Goal: Find specific page/section: Find specific page/section

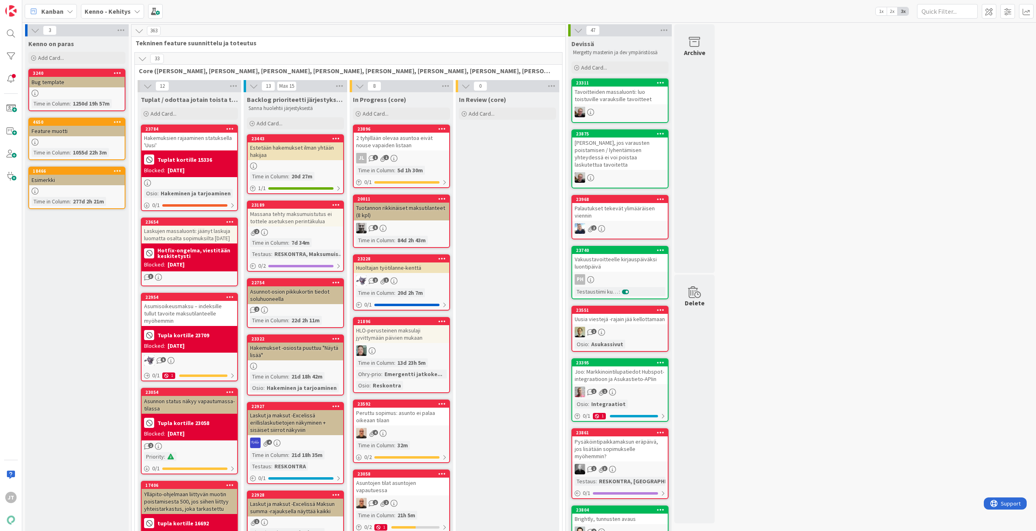
click at [143, 59] on icon at bounding box center [142, 58] width 9 height 9
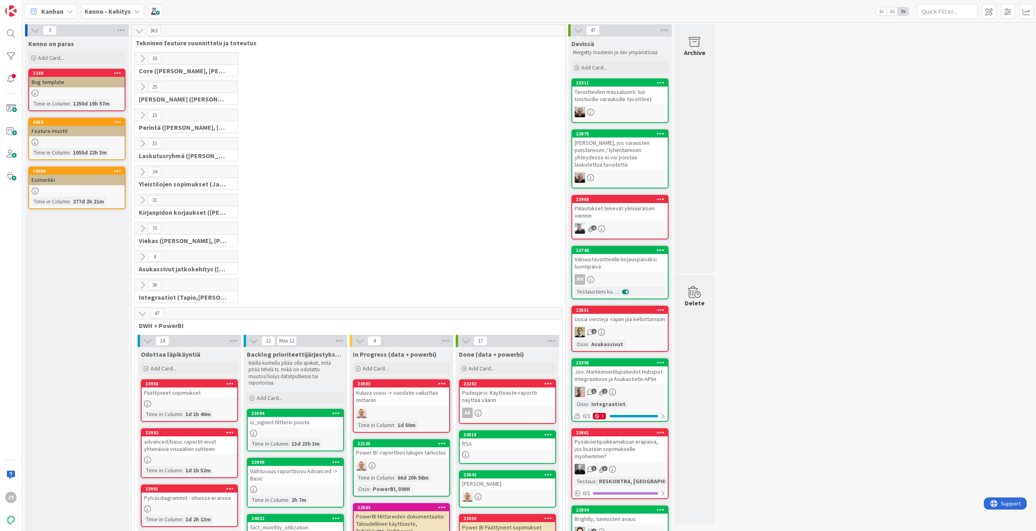
click at [146, 87] on icon at bounding box center [142, 87] width 9 height 9
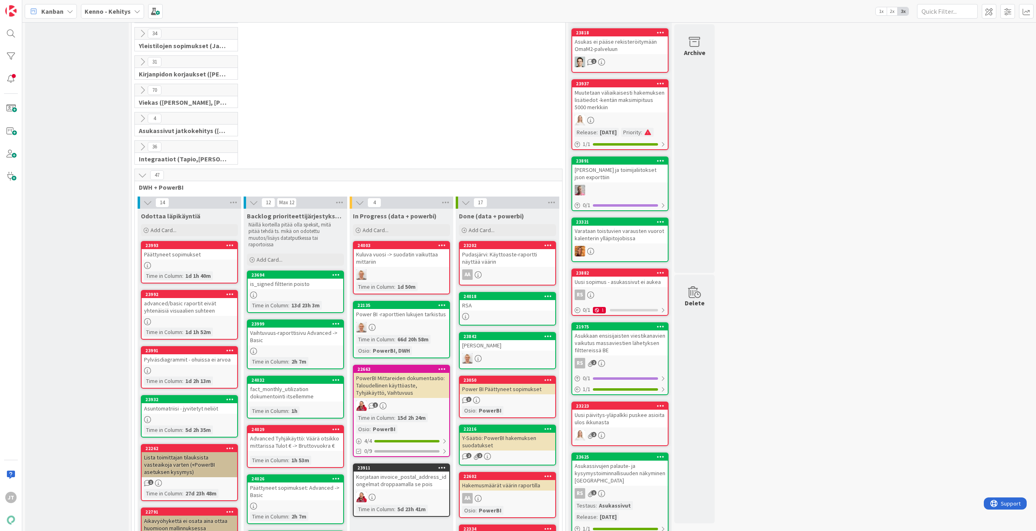
scroll to position [1335, 0]
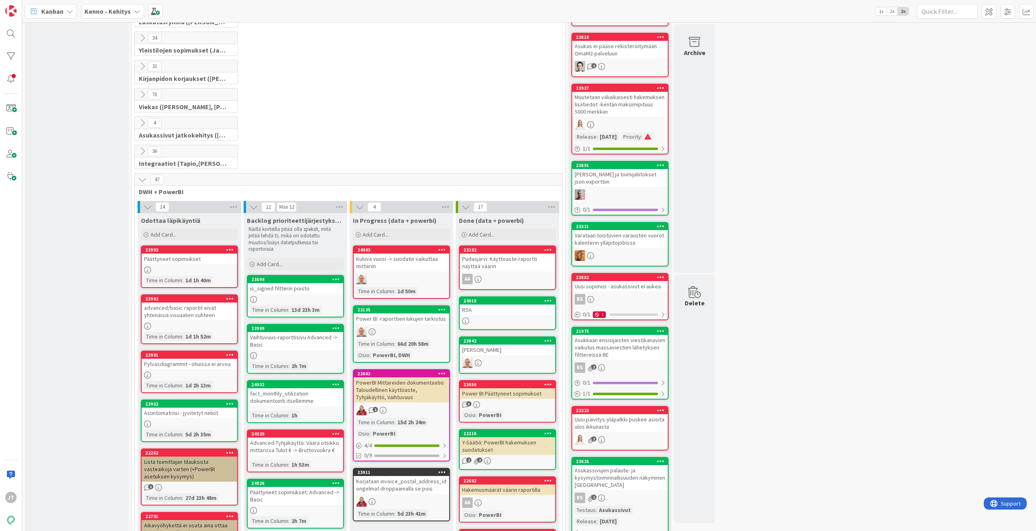
click at [144, 181] on icon at bounding box center [142, 179] width 9 height 9
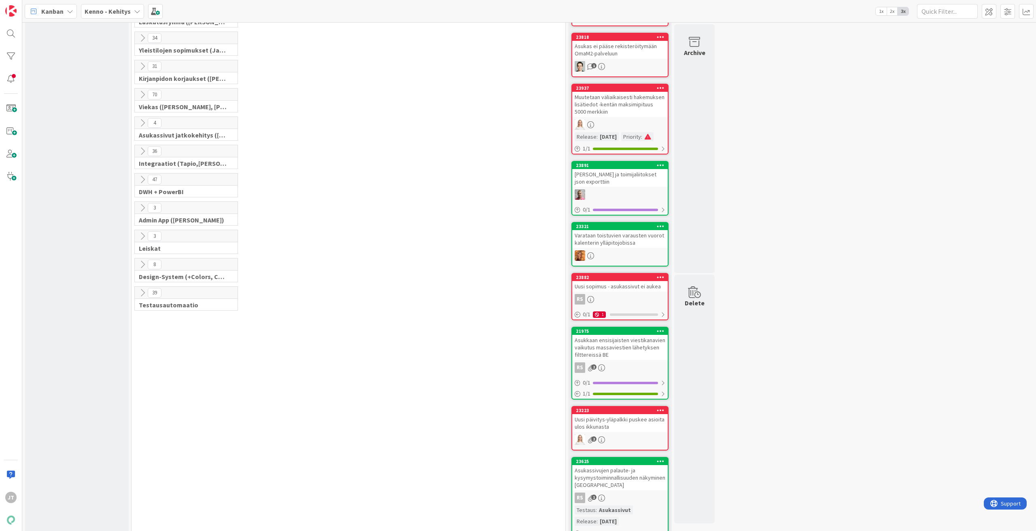
scroll to position [1254, 0]
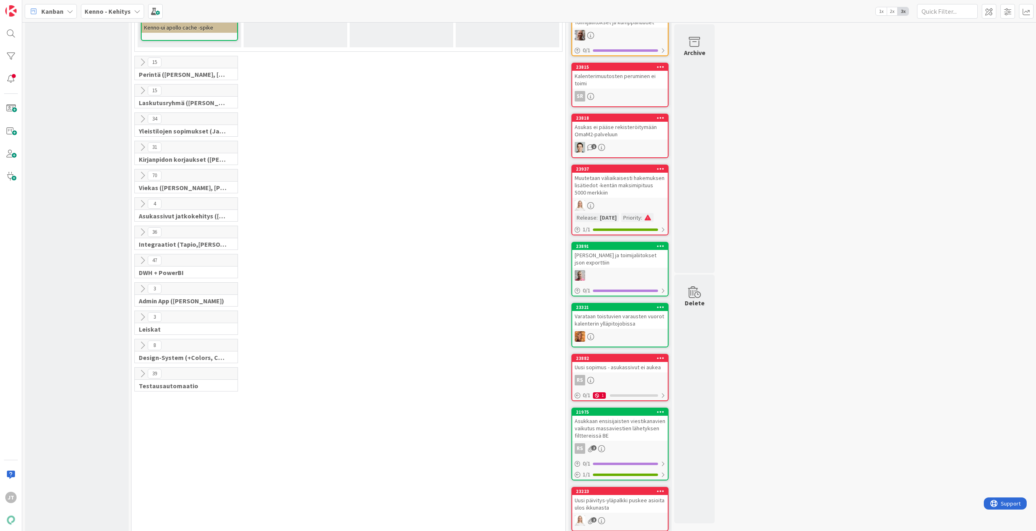
click at [140, 89] on icon at bounding box center [142, 90] width 9 height 9
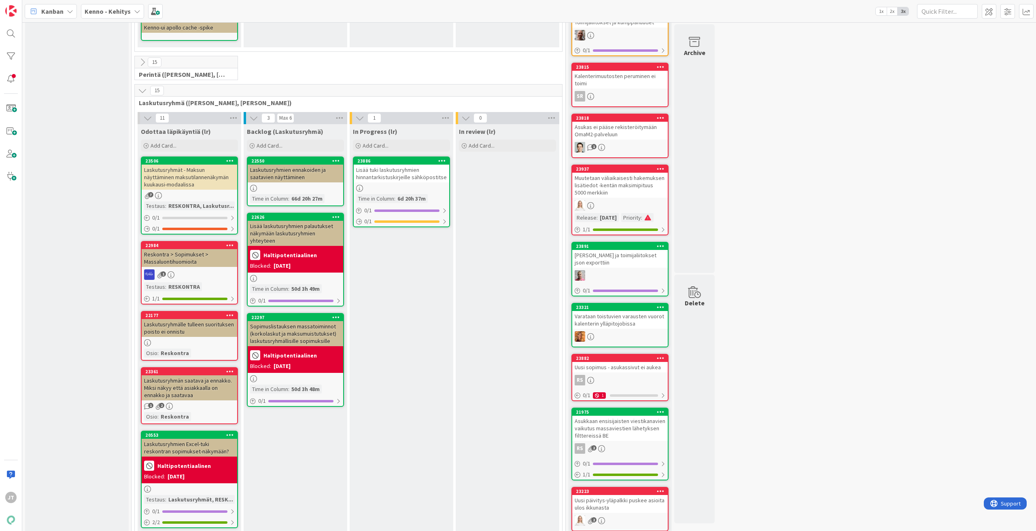
click at [140, 89] on icon at bounding box center [142, 90] width 9 height 9
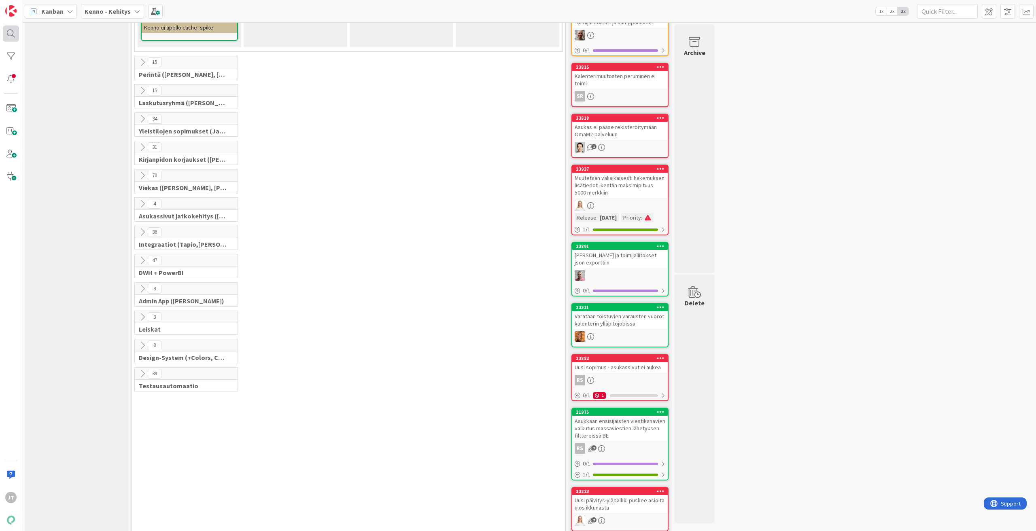
click at [19, 26] on div "JT" at bounding box center [11, 265] width 22 height 531
click at [10, 37] on div at bounding box center [11, 33] width 16 height 16
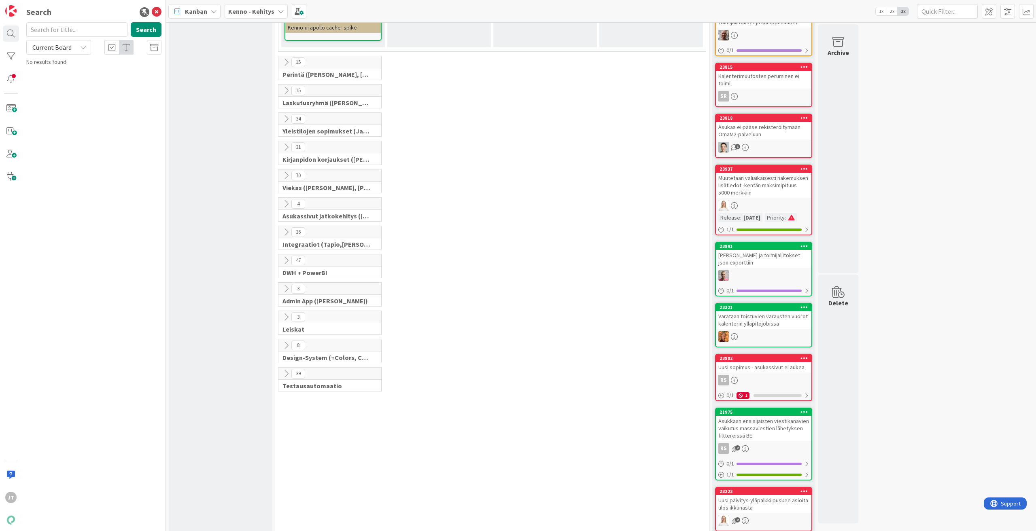
click at [56, 51] on span "Current Board" at bounding box center [51, 47] width 39 height 8
click at [66, 76] on span "All Boards" at bounding box center [73, 81] width 84 height 12
click at [68, 35] on input "text" at bounding box center [76, 29] width 101 height 15
paste input "11540"
click at [137, 30] on button "Search" at bounding box center [146, 29] width 31 height 15
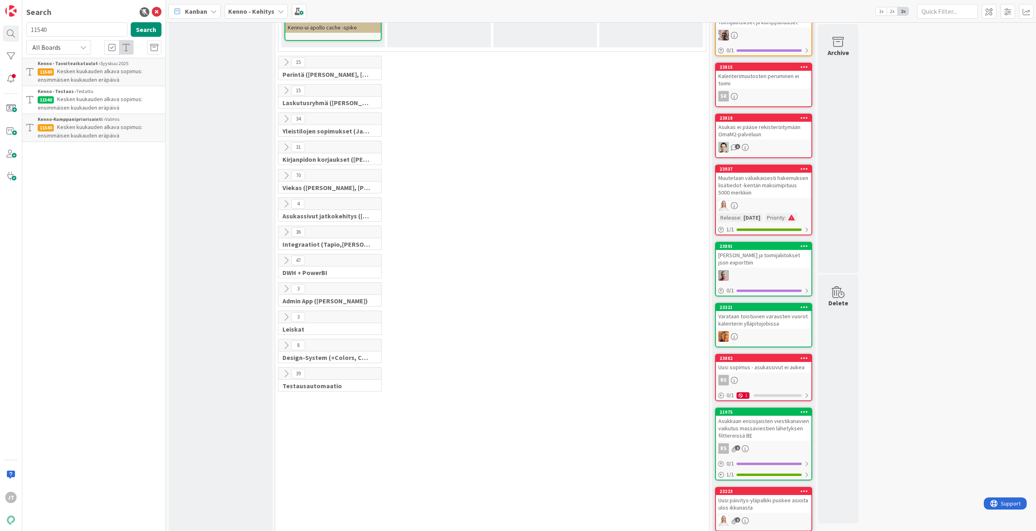
click at [125, 102] on span "Kesken kuukauden alkava sopimus: ensimmäisen kuukauden eräpäivä" at bounding box center [90, 103] width 105 height 16
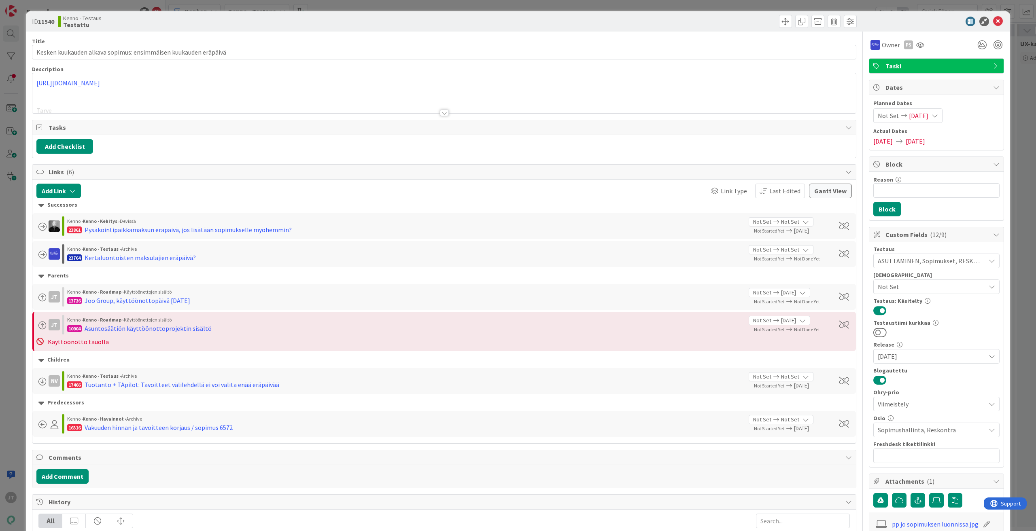
click at [440, 114] on div at bounding box center [444, 113] width 9 height 6
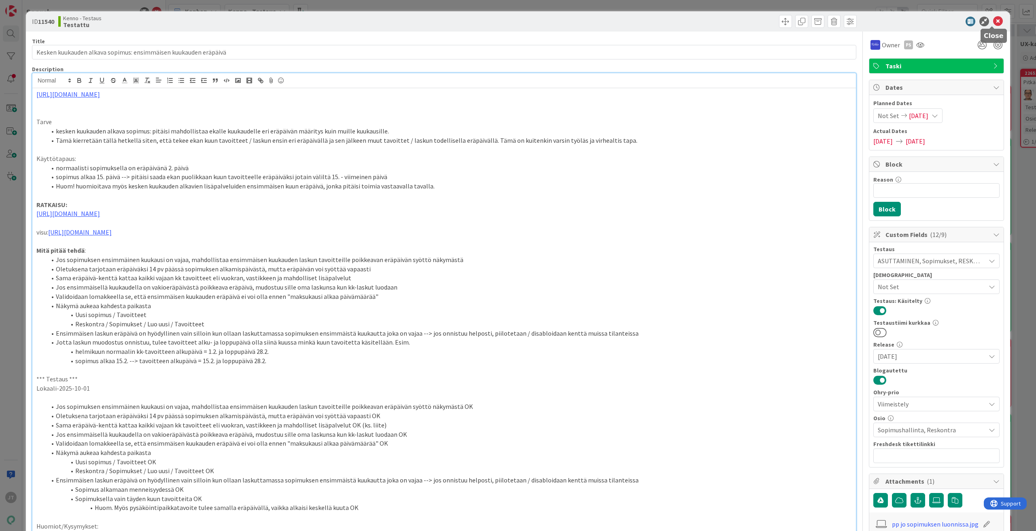
click at [993, 21] on icon at bounding box center [998, 22] width 10 height 10
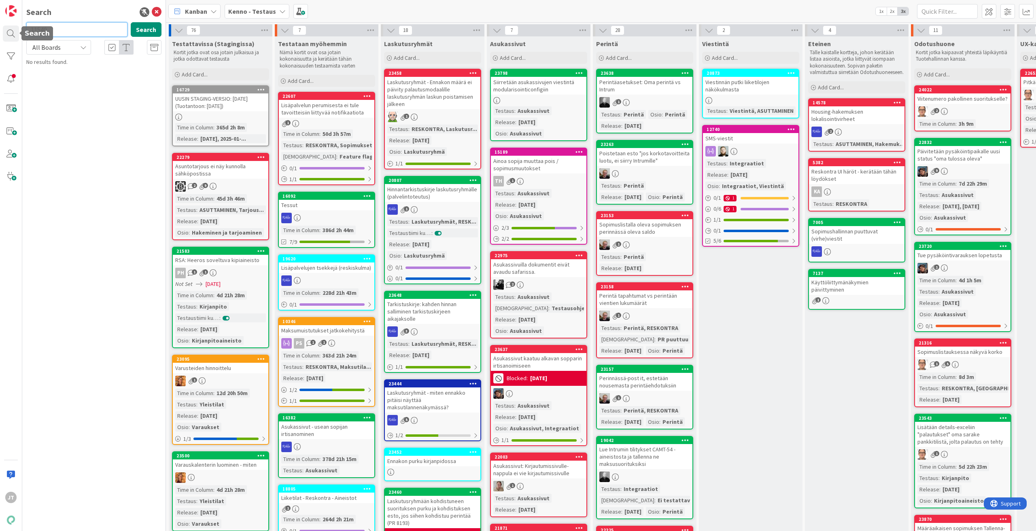
click at [56, 31] on input "11540" at bounding box center [76, 29] width 101 height 15
click at [154, 29] on button "Search" at bounding box center [146, 29] width 31 height 15
click at [80, 30] on input "2771" at bounding box center [76, 29] width 101 height 15
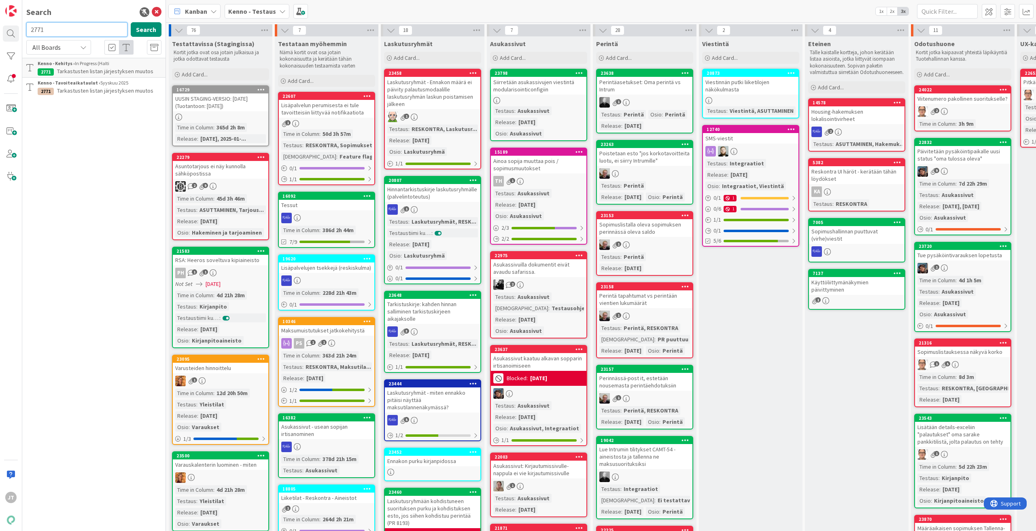
click at [80, 30] on input "2771" at bounding box center [76, 29] width 101 height 15
paste input "3172"
click at [142, 29] on button "Search" at bounding box center [146, 29] width 31 height 15
click at [252, 11] on b "Kenno - Testaus" at bounding box center [252, 11] width 48 height 8
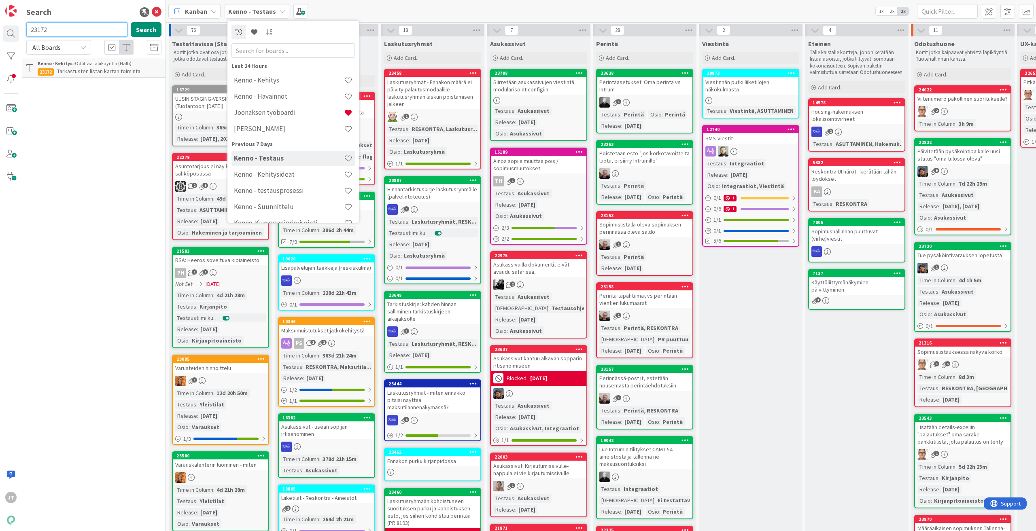
click at [83, 30] on input "23172" at bounding box center [76, 29] width 101 height 15
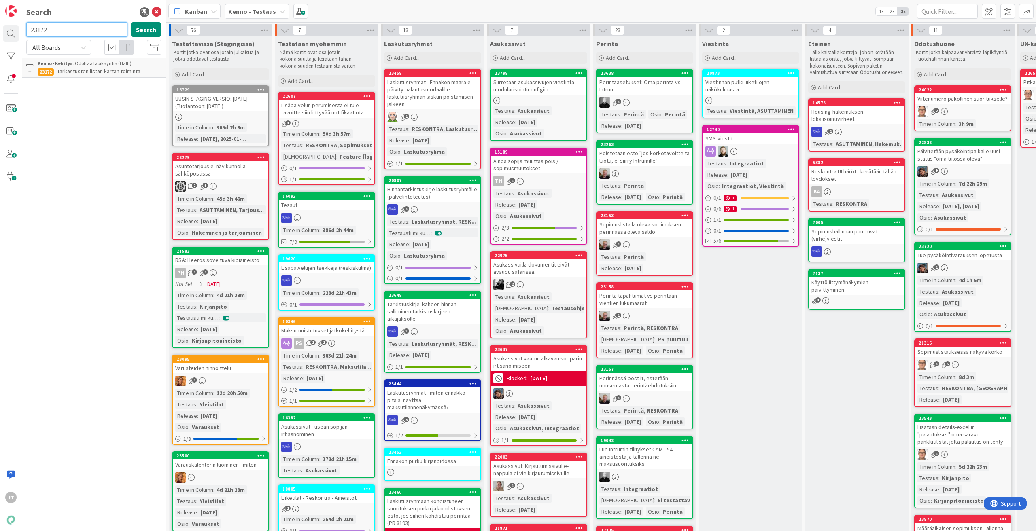
click at [83, 30] on input "23172" at bounding box center [76, 29] width 101 height 15
paste input "16443"
click at [146, 30] on button "Search" at bounding box center [146, 29] width 31 height 15
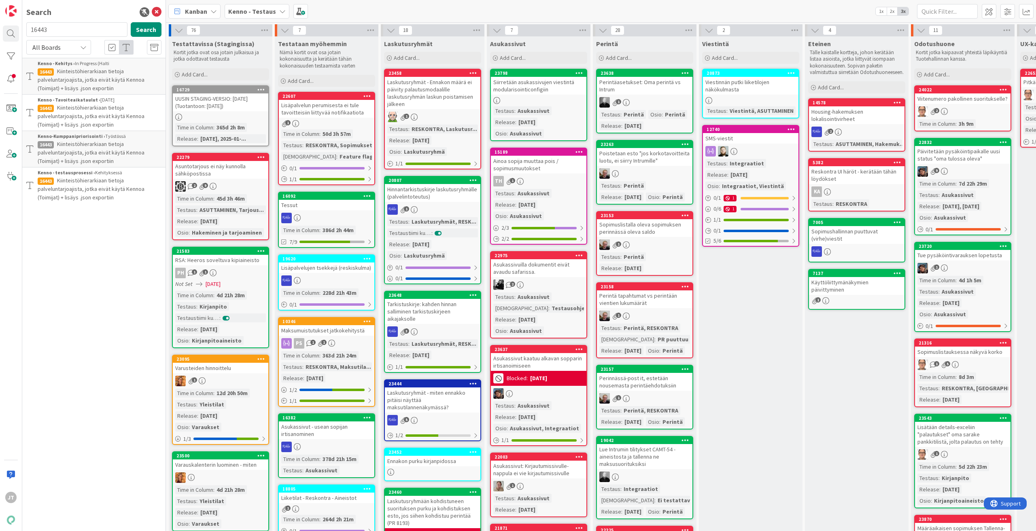
click at [129, 82] on span "Kiinteistöhierarkiaan tietoja palveluntarjoajista, jotka eivät käytä Kennoa (To…" at bounding box center [91, 80] width 107 height 24
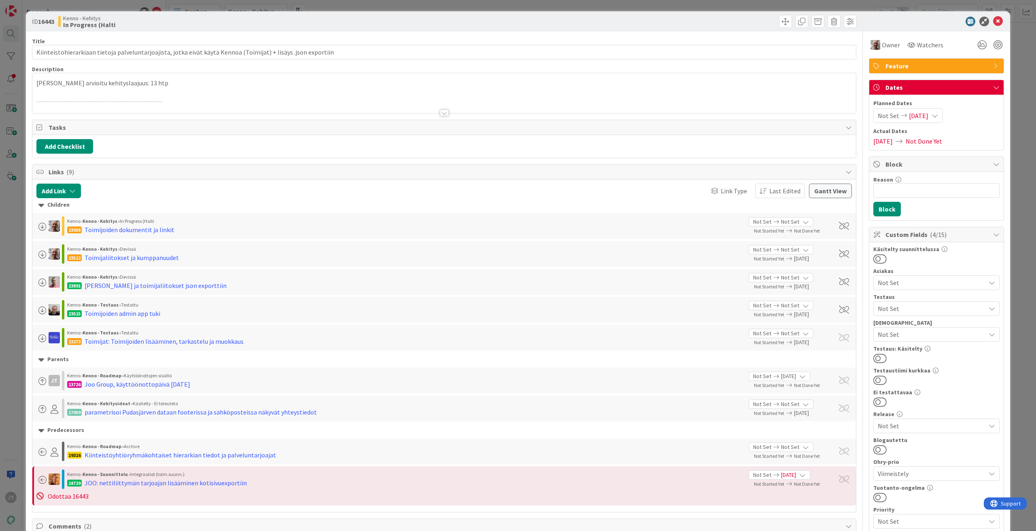
click at [445, 114] on div at bounding box center [444, 113] width 9 height 6
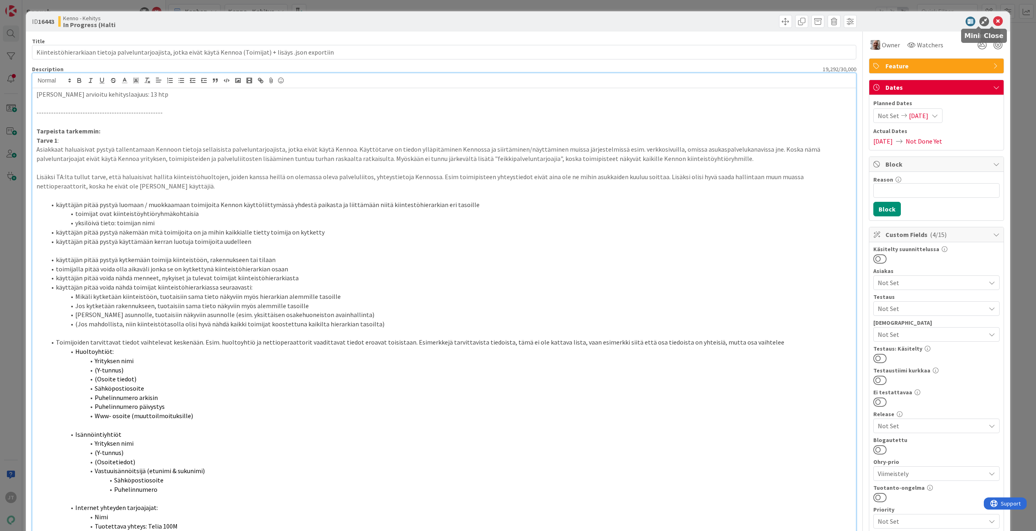
click at [993, 20] on icon at bounding box center [998, 22] width 10 height 10
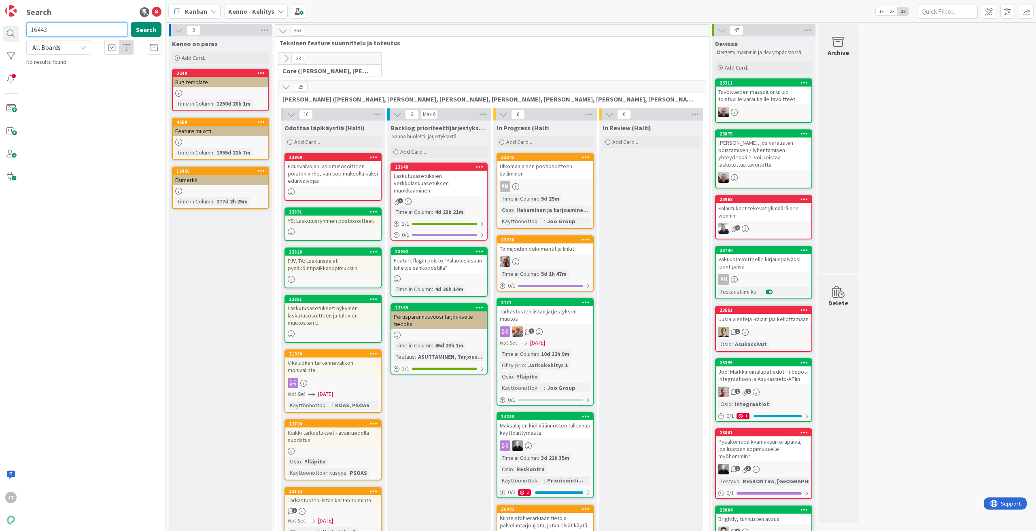
click at [54, 29] on input "16443" at bounding box center [76, 29] width 101 height 15
paste input "8702"
click at [142, 30] on button "Search" at bounding box center [146, 29] width 31 height 15
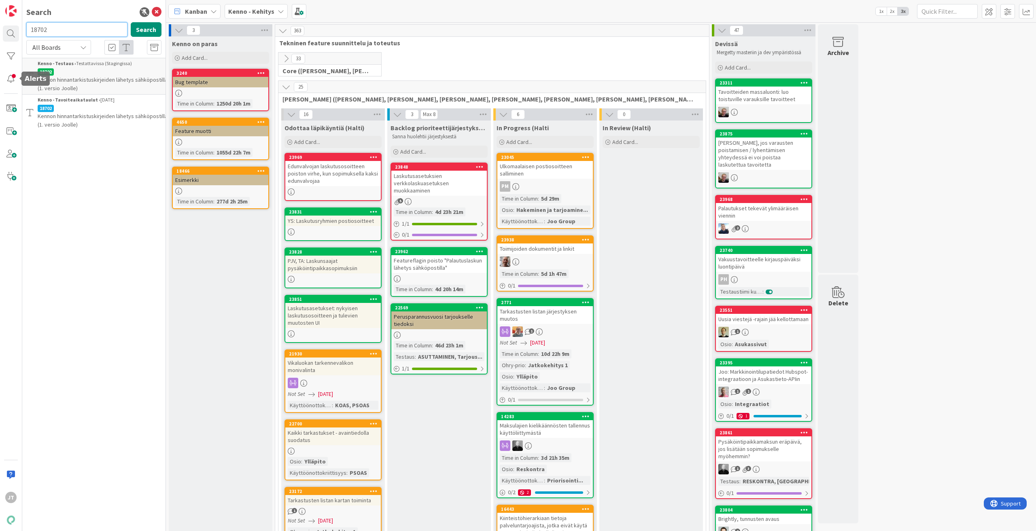
click at [91, 25] on input "18702" at bounding box center [76, 29] width 101 height 15
paste input "23433"
click at [141, 29] on button "Search" at bounding box center [146, 29] width 31 height 15
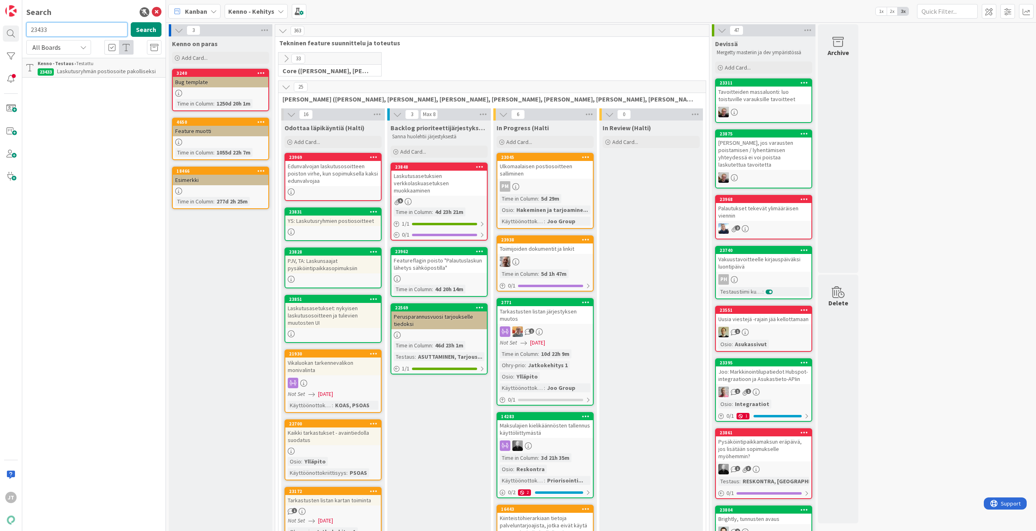
click at [71, 25] on input "23433" at bounding box center [76, 29] width 101 height 15
paste input "31"
click at [154, 28] on button "Search" at bounding box center [146, 29] width 31 height 15
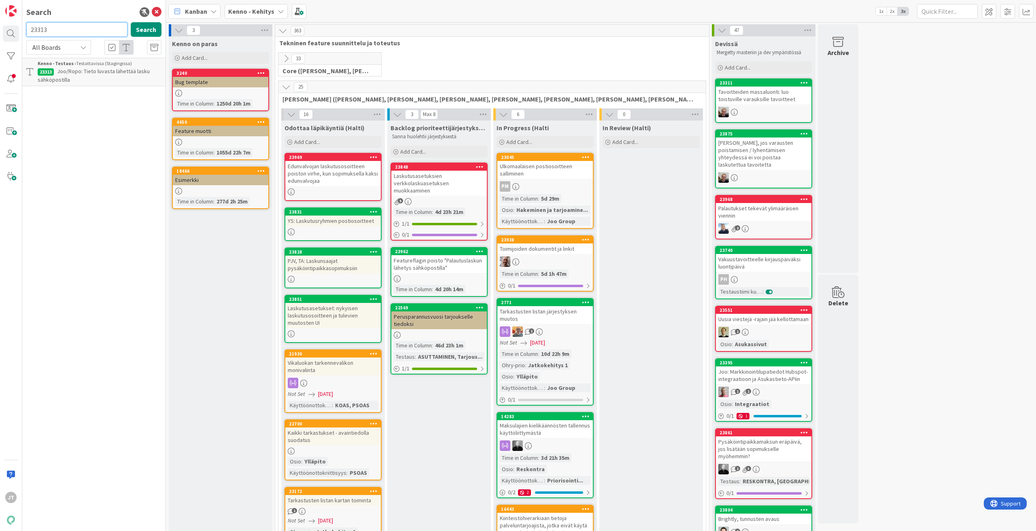
click at [44, 36] on input "23313" at bounding box center [76, 29] width 101 height 15
paste input "124"
click at [128, 26] on div "23124 Search" at bounding box center [93, 31] width 145 height 18
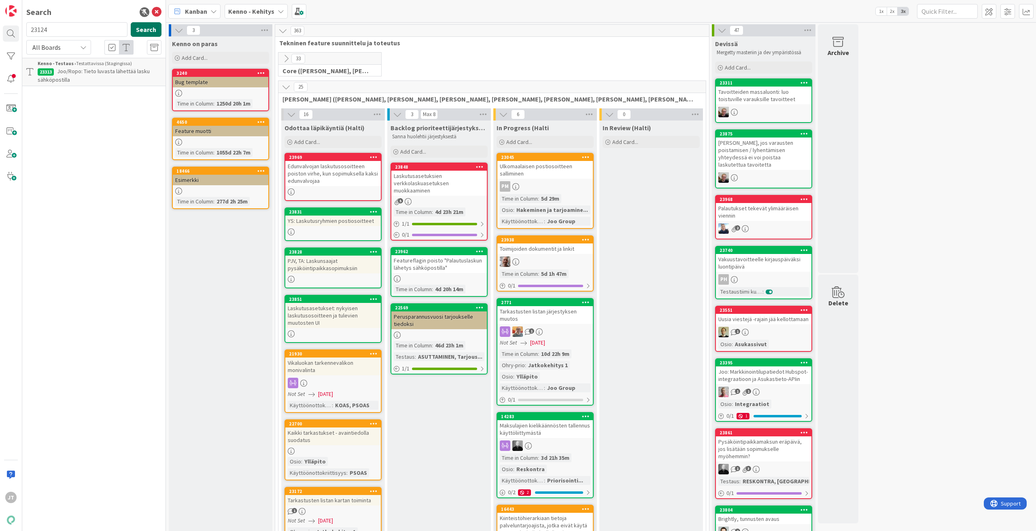
click at [137, 28] on button "Search" at bounding box center [146, 29] width 31 height 15
click at [129, 79] on span "Joo/Ropo: Hyvitys- ja palautuslaskujen lähetys sähköpostilla Kennosta kytkettäv…" at bounding box center [94, 80] width 112 height 24
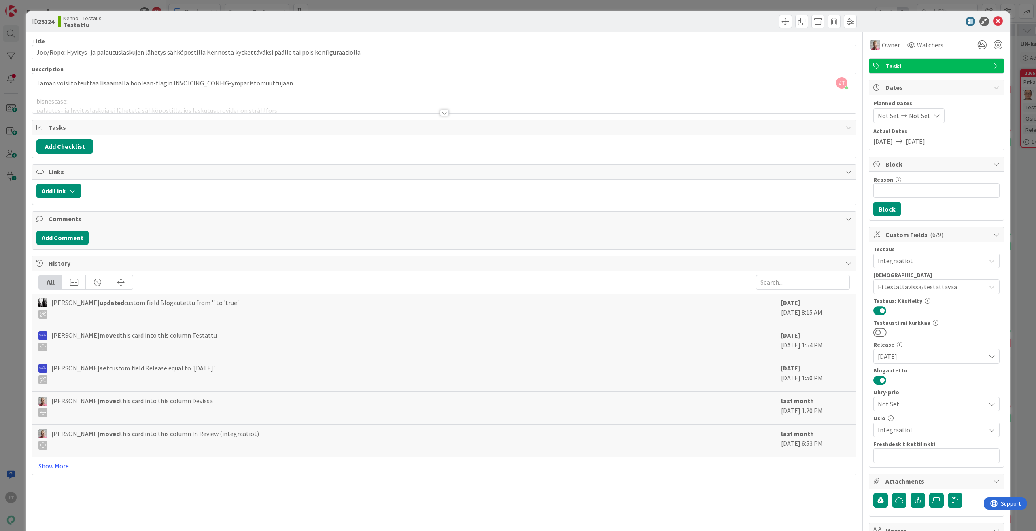
click at [993, 24] on icon at bounding box center [998, 22] width 10 height 10
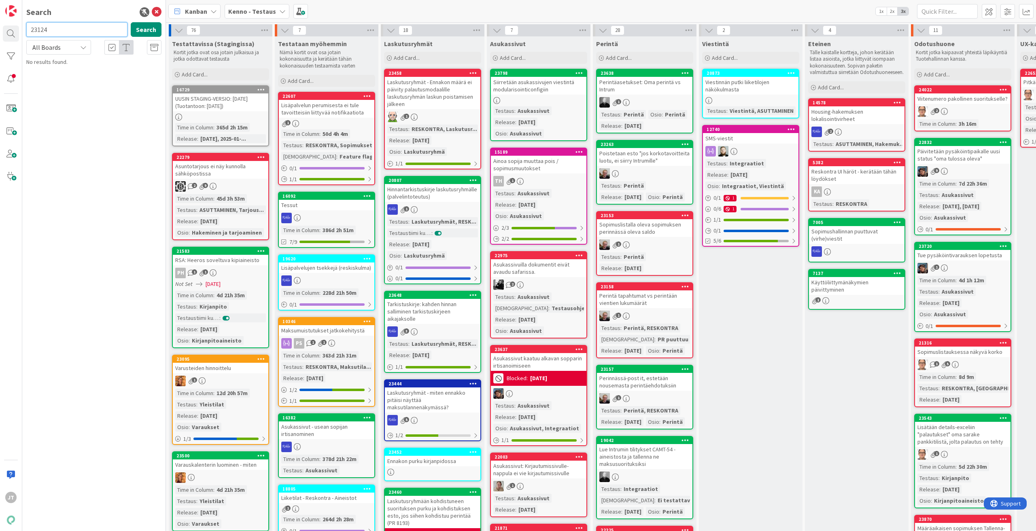
click at [61, 33] on input "23124" at bounding box center [76, 29] width 101 height 15
click at [59, 33] on input "23124" at bounding box center [76, 29] width 101 height 15
click at [58, 33] on input "23124" at bounding box center [76, 29] width 101 height 15
paste input "17918"
click at [82, 31] on input "2312417918" at bounding box center [76, 29] width 101 height 15
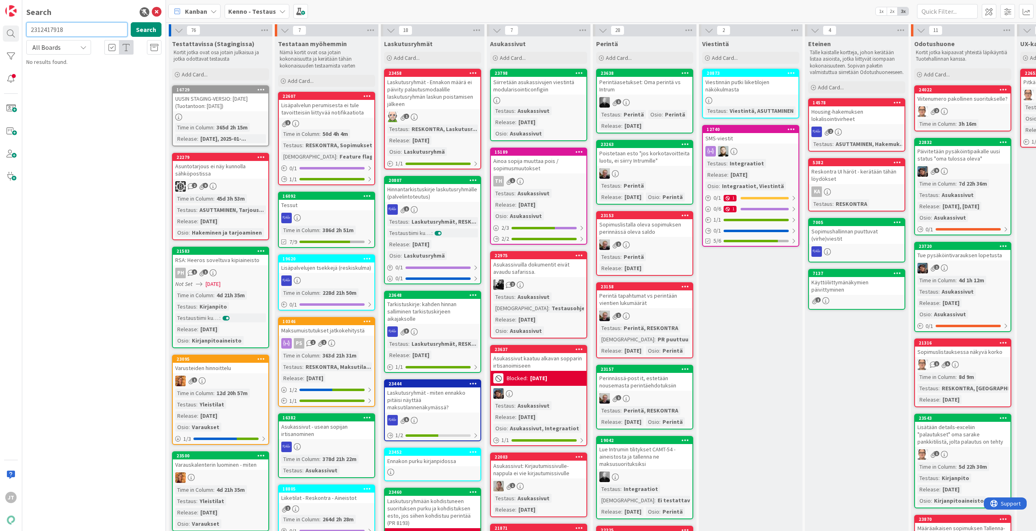
click at [83, 30] on input "2312417918" at bounding box center [76, 29] width 101 height 15
paste input "text"
click at [148, 25] on button "Search" at bounding box center [146, 29] width 31 height 15
click at [78, 87] on span "Loppuasiakkaan viite laskulle" at bounding box center [92, 90] width 70 height 7
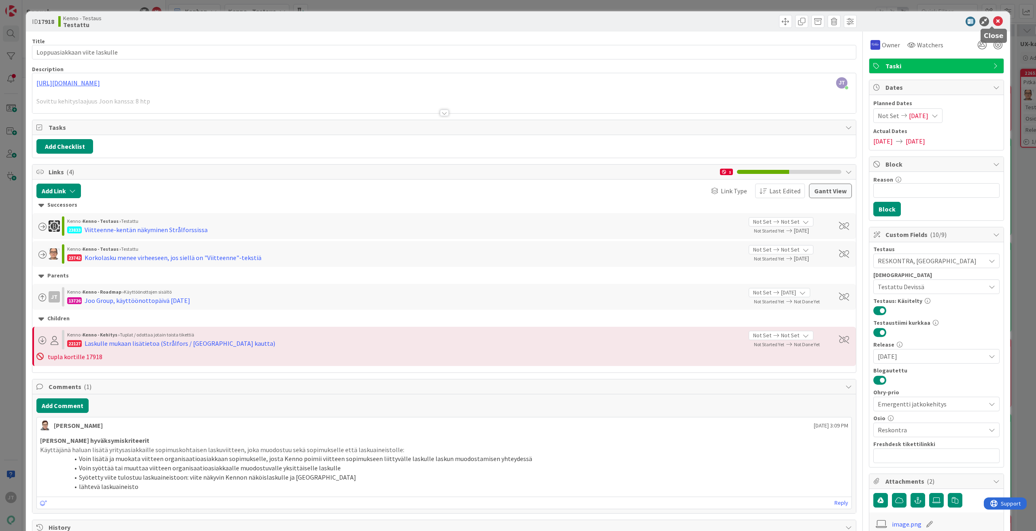
click at [993, 21] on icon at bounding box center [998, 22] width 10 height 10
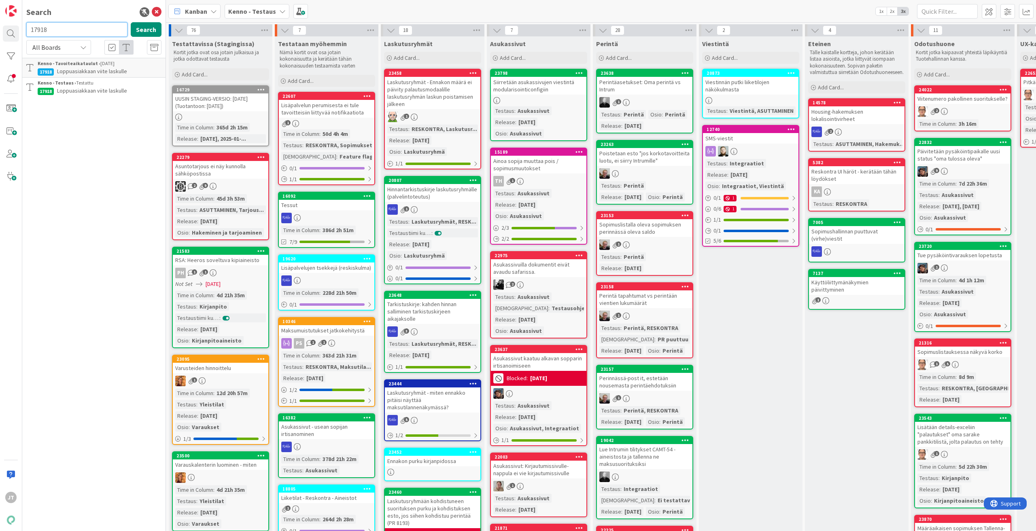
click at [74, 22] on input "17918" at bounding box center [76, 29] width 101 height 15
paste input "23045"
type input "23045"
click at [144, 32] on button "Search" at bounding box center [146, 29] width 31 height 15
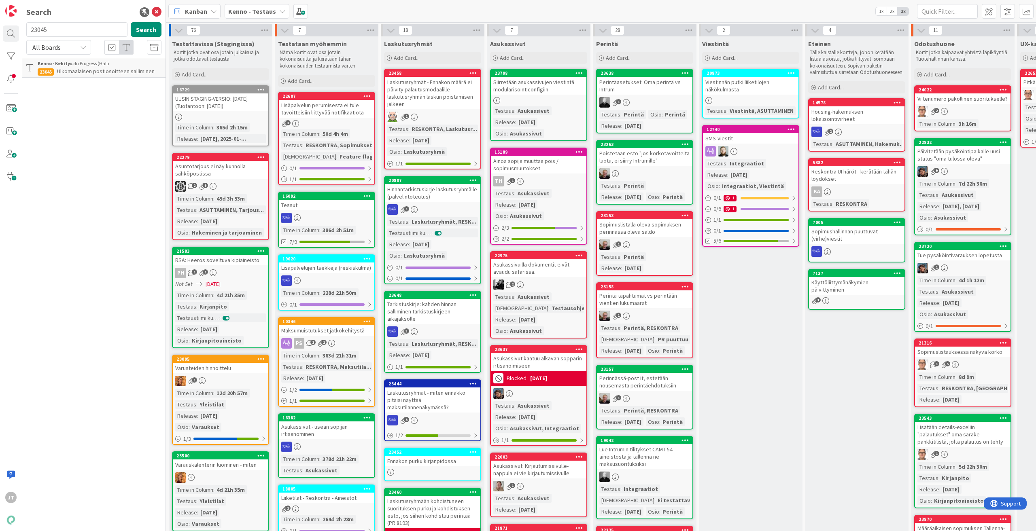
click at [76, 69] on span "Ulkomaalaisen postiosoitteen salliminen" at bounding box center [105, 71] width 97 height 7
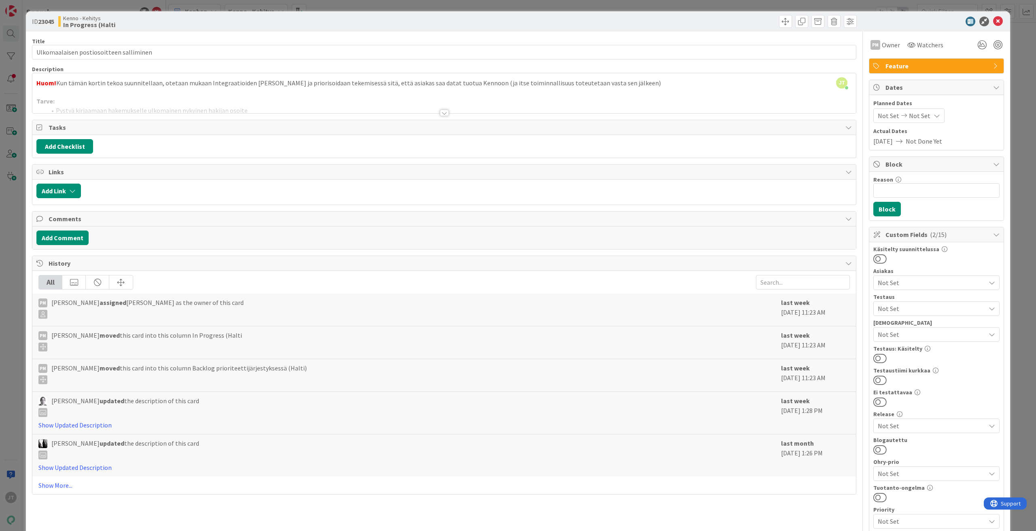
click at [451, 114] on div "Title 39 / 128 Ulkomaalaisen postiosoitteen salliminen Description [PERSON_NAME…" at bounding box center [444, 399] width 824 height 734
click at [440, 114] on div at bounding box center [444, 113] width 9 height 6
